Goal: Communication & Community: Ask a question

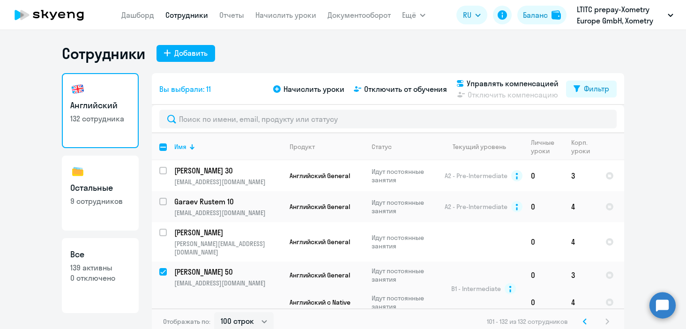
select select "100"
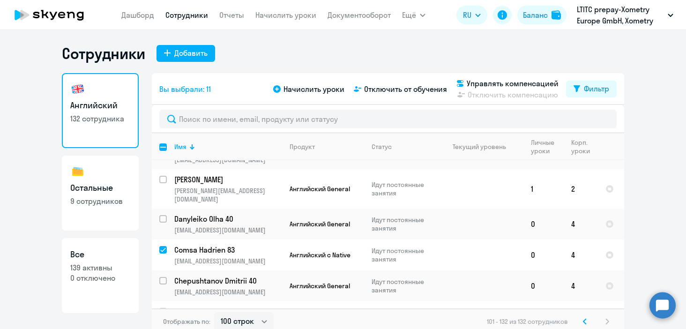
click at [165, 147] on input "deselect all" at bounding box center [168, 152] width 19 height 19
checkbox input "true"
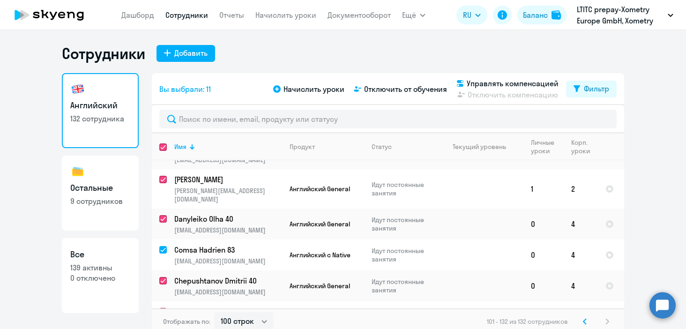
checkbox input "true"
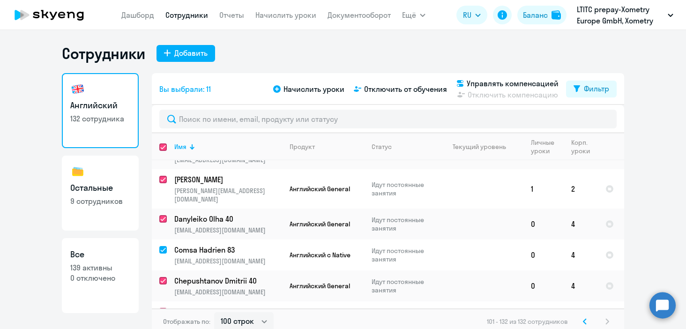
checkbox input "true"
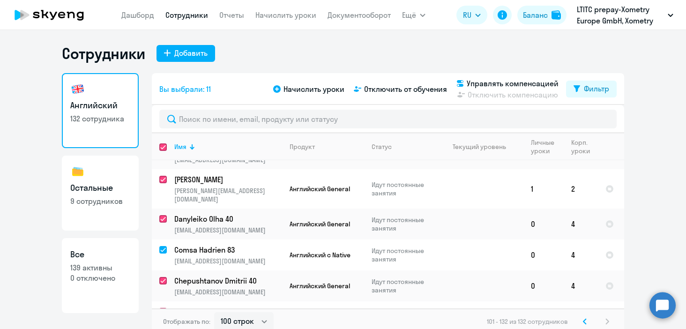
checkbox input "true"
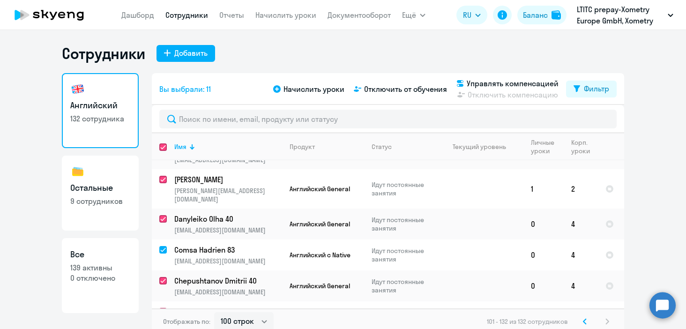
checkbox input "true"
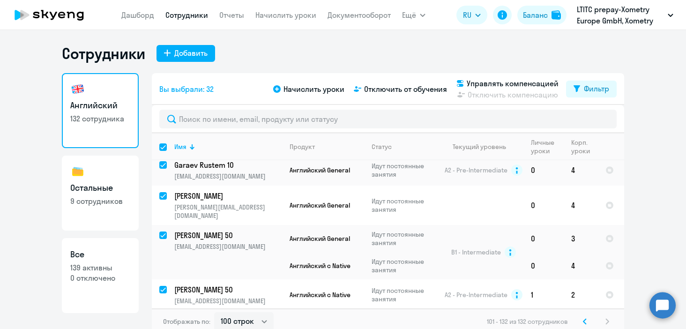
scroll to position [0, 0]
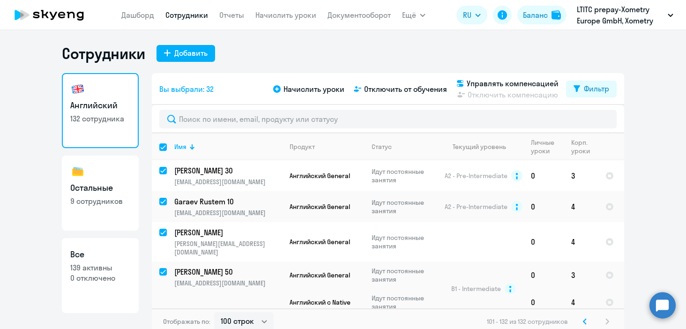
click at [163, 148] on input "select all" at bounding box center [168, 152] width 19 height 19
checkbox input "false"
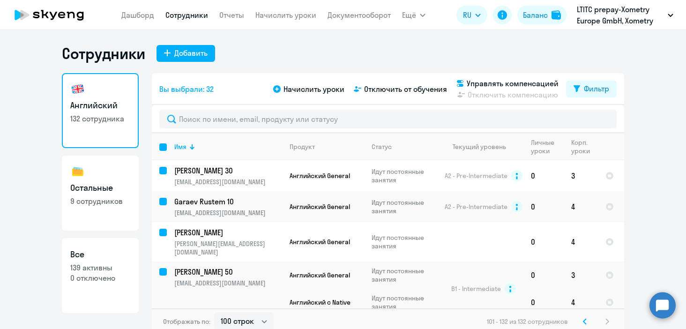
checkbox input "false"
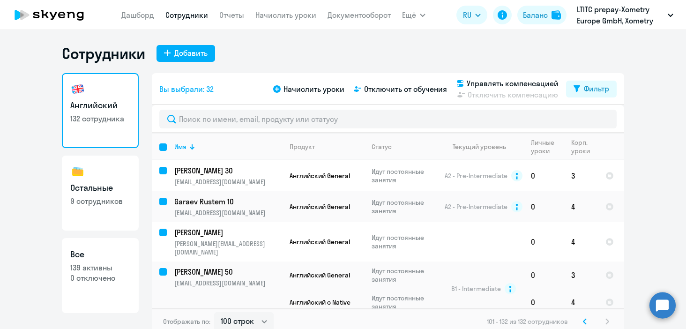
checkbox input "false"
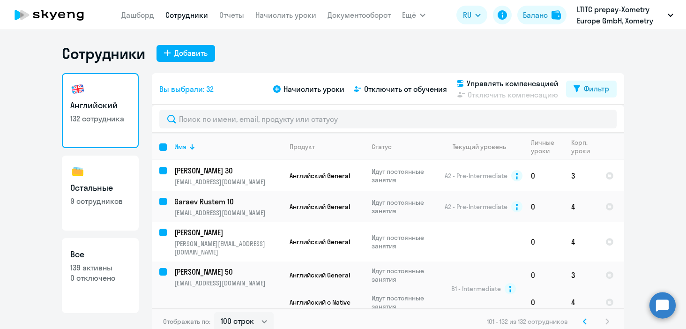
checkbox input "false"
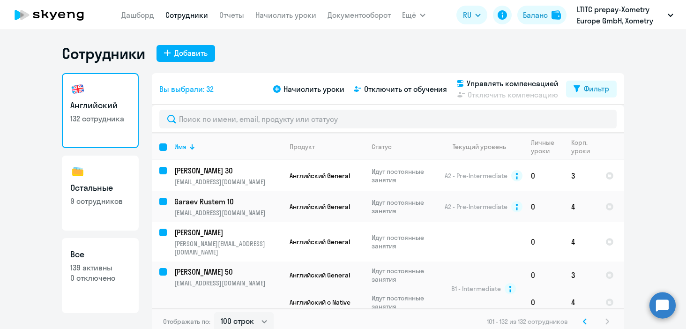
checkbox input "false"
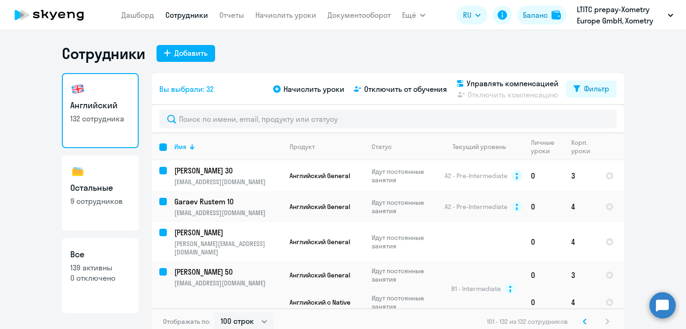
checkbox input "false"
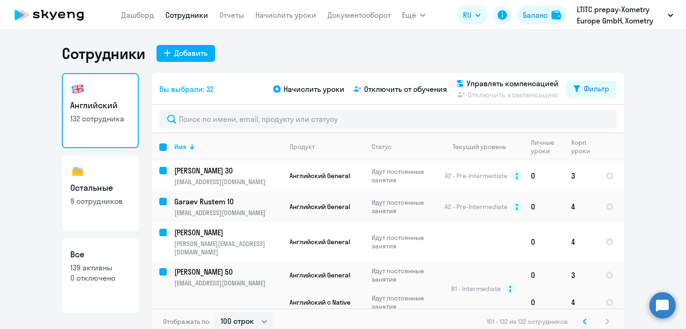
checkbox input "false"
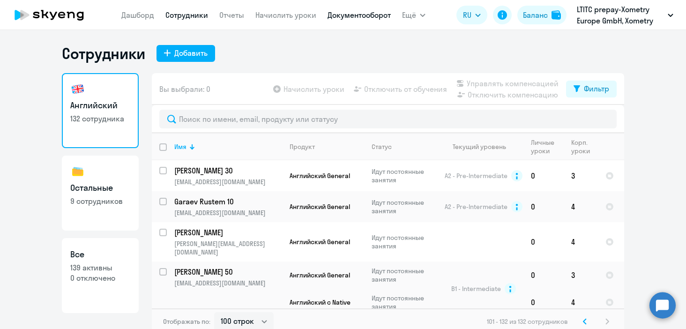
click at [362, 13] on link "Документооборот" at bounding box center [358, 14] width 63 height 9
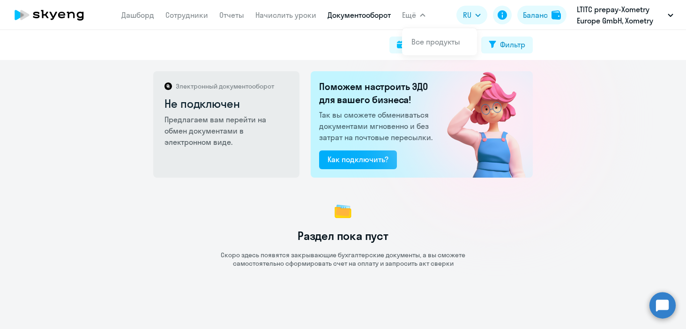
click at [411, 17] on span "Ещё" at bounding box center [409, 14] width 14 height 11
click at [413, 41] on link "Все продукты" at bounding box center [435, 41] width 49 height 9
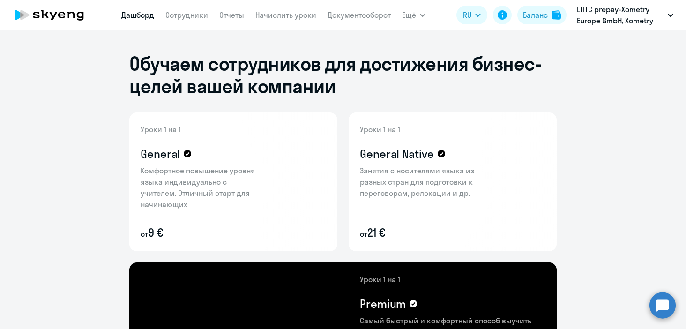
click at [145, 14] on link "Дашборд" at bounding box center [137, 14] width 33 height 9
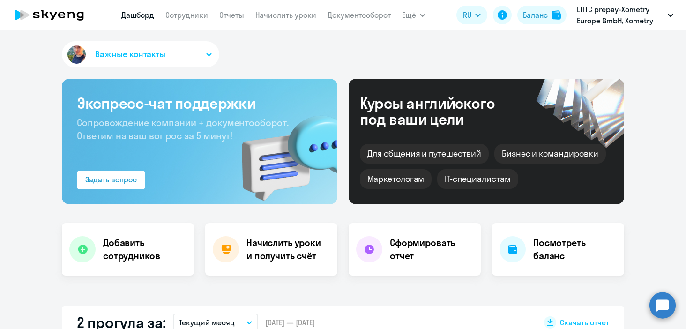
select select "30"
click at [415, 15] on span "Ещё" at bounding box center [409, 14] width 14 height 11
click at [660, 313] on circle at bounding box center [662, 305] width 26 height 26
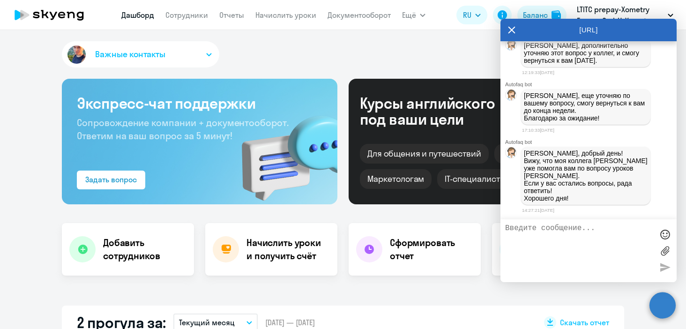
scroll to position [4539, 0]
type textarea "Х"
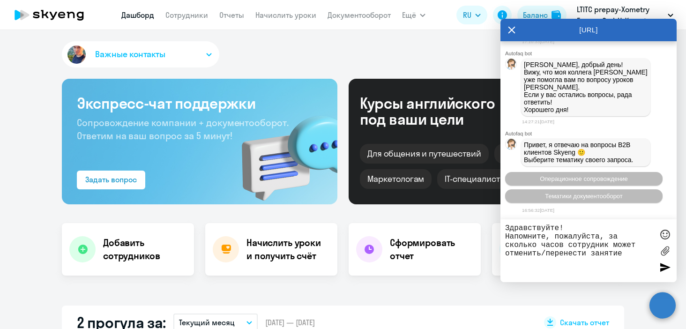
type textarea "Здравствуйте! Напомните, пожалуйста, за сколько часов сотрудник может отменить/…"
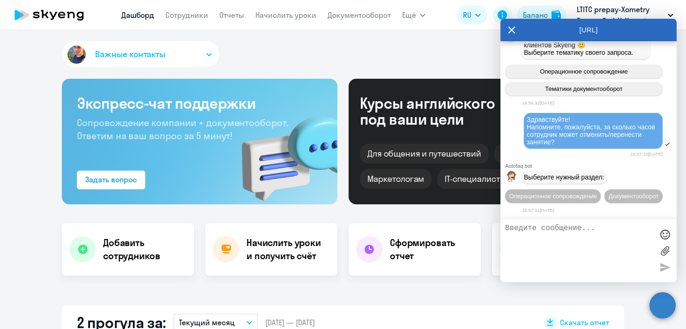
scroll to position [4669, 0]
click at [554, 192] on span "Операционное сопровождение" at bounding box center [553, 195] width 88 height 7
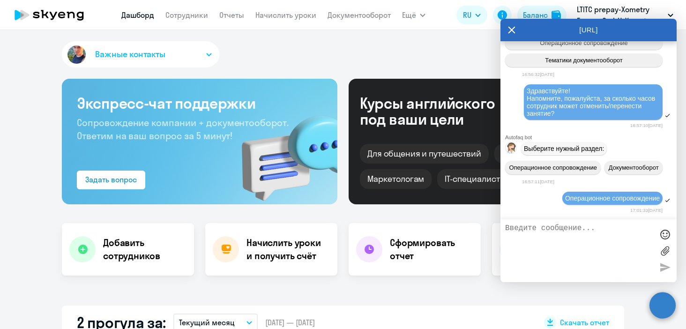
scroll to position [4698, 0]
